Goal: Task Accomplishment & Management: Manage account settings

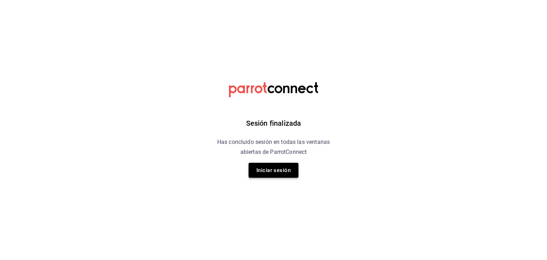
click at [269, 164] on button "Iniciar sesión" at bounding box center [274, 170] width 50 height 15
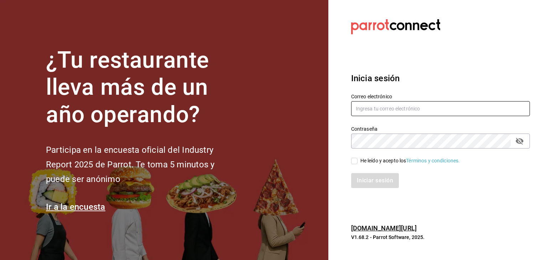
click at [368, 104] on input "text" at bounding box center [440, 108] width 179 height 15
type input "[EMAIL_ADDRESS][DOMAIN_NAME]"
click at [358, 160] on span "He leído y acepto los Términos y condiciones." at bounding box center [409, 160] width 103 height 7
click at [358, 160] on input "He leído y acepto los Términos y condiciones." at bounding box center [354, 161] width 6 height 6
checkbox input "true"
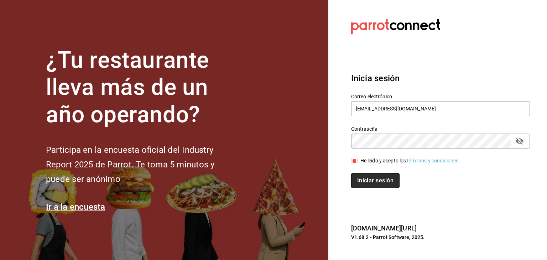
click at [368, 179] on button "Iniciar sesión" at bounding box center [375, 180] width 48 height 15
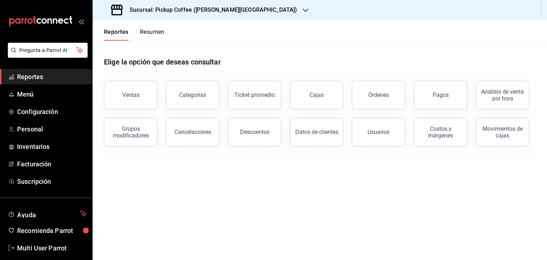
click at [234, 9] on div "Sucursal: Pickup Coffee ([PERSON_NAME][GEOGRAPHIC_DATA])" at bounding box center [204, 10] width 213 height 20
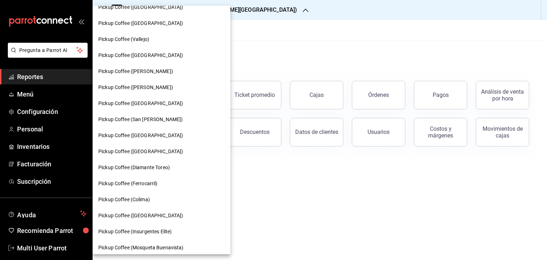
scroll to position [366, 0]
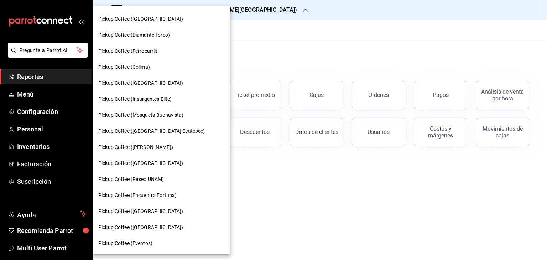
click at [154, 173] on div "Pickup Coffee (Paseo UNAM)" at bounding box center [162, 179] width 138 height 16
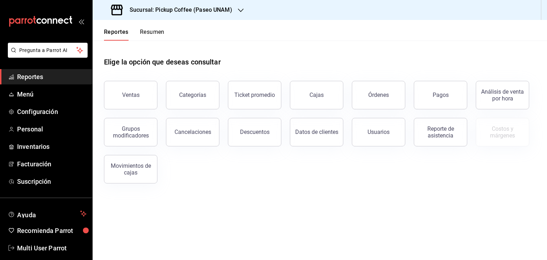
click at [154, 33] on button "Resumen" at bounding box center [152, 34] width 25 height 12
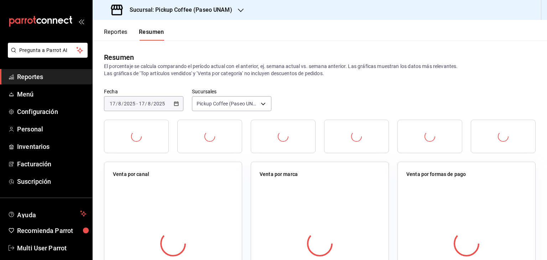
click at [124, 32] on button "Reportes" at bounding box center [116, 34] width 24 height 12
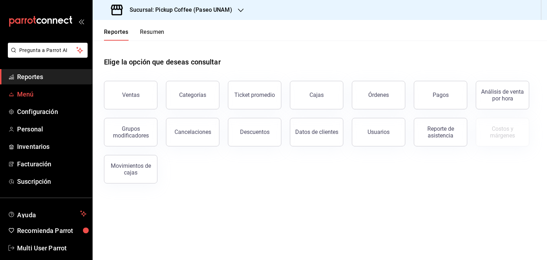
click at [28, 93] on span "Menú" at bounding box center [51, 94] width 69 height 10
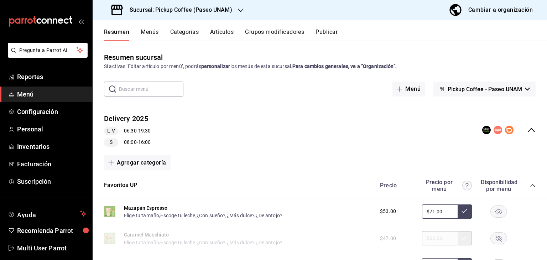
click at [533, 202] on div "Mazapán Espresso Elige tu tamaño , Escoge tu leche , ¿Con sueño? , ¿Más dulce? …" at bounding box center [320, 211] width 454 height 27
click at [239, 12] on icon "button" at bounding box center [241, 10] width 6 height 6
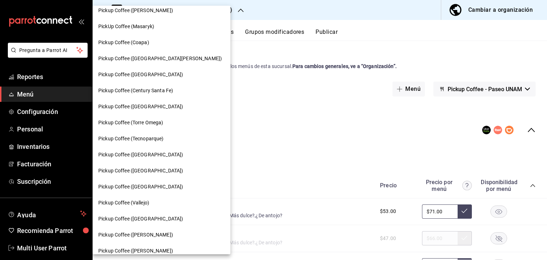
scroll to position [71, 0]
click at [158, 70] on div "Pickup Coffee ([GEOGRAPHIC_DATA])" at bounding box center [161, 73] width 126 height 7
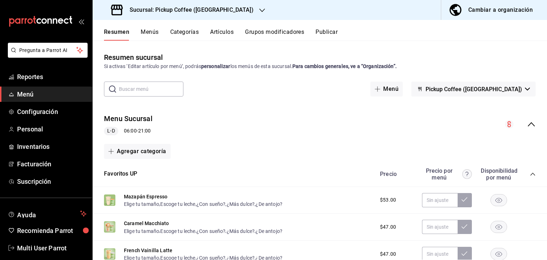
click at [132, 130] on div "[PERSON_NAME] 06:00 - 21:00" at bounding box center [128, 131] width 48 height 9
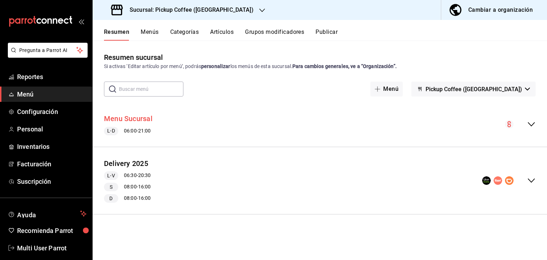
click at [141, 116] on button "Menu Sucursal" at bounding box center [128, 119] width 48 height 10
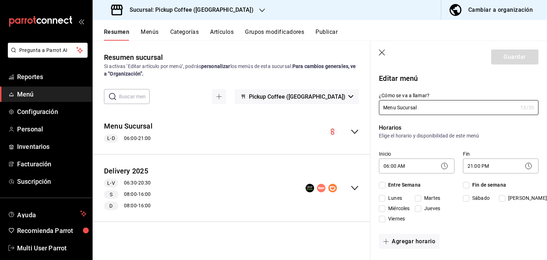
checkbox input "true"
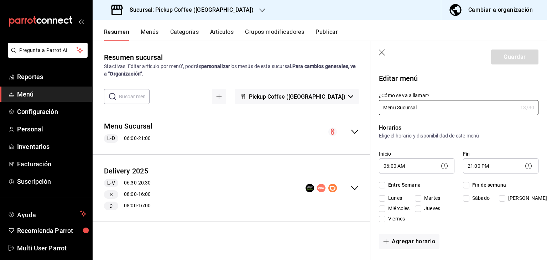
checkbox input "true"
